Goal: Task Accomplishment & Management: Manage account settings

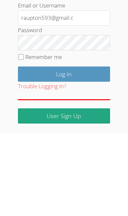
scroll to position [98, 0]
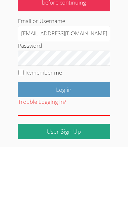
type input "[EMAIL_ADDRESS][DOMAIN_NAME]"
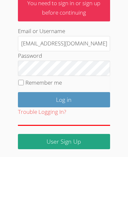
click at [66, 151] on input "Log in" at bounding box center [64, 158] width 92 height 15
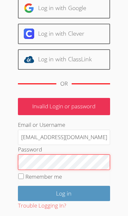
scroll to position [55, 0]
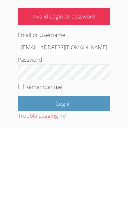
click at [71, 185] on input "Log in" at bounding box center [64, 192] width 92 height 15
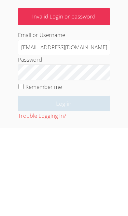
scroll to position [54, 0]
